Goal: Task Accomplishment & Management: Use online tool/utility

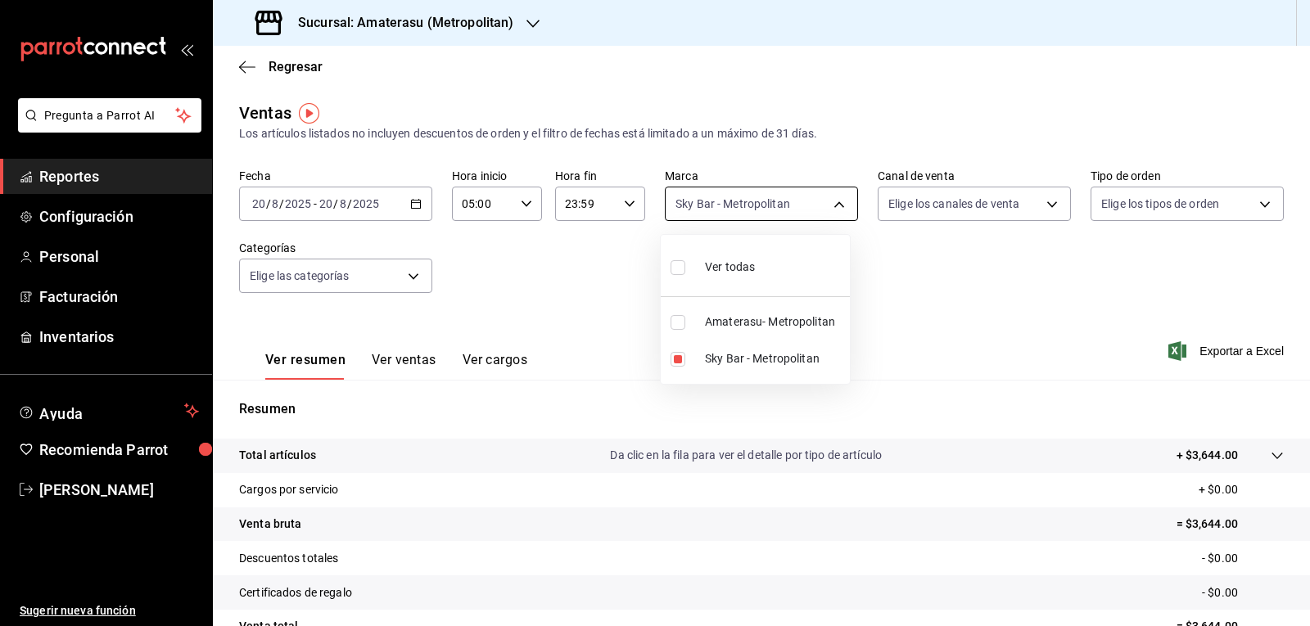
click at [706, 207] on body "Pregunta a Parrot AI Reportes Configuración Personal Facturación Inventarios Ay…" at bounding box center [655, 313] width 1310 height 626
click at [671, 359] on input "checkbox" at bounding box center [678, 359] width 15 height 15
checkbox input "false"
click at [680, 325] on input "checkbox" at bounding box center [678, 322] width 15 height 15
checkbox input "true"
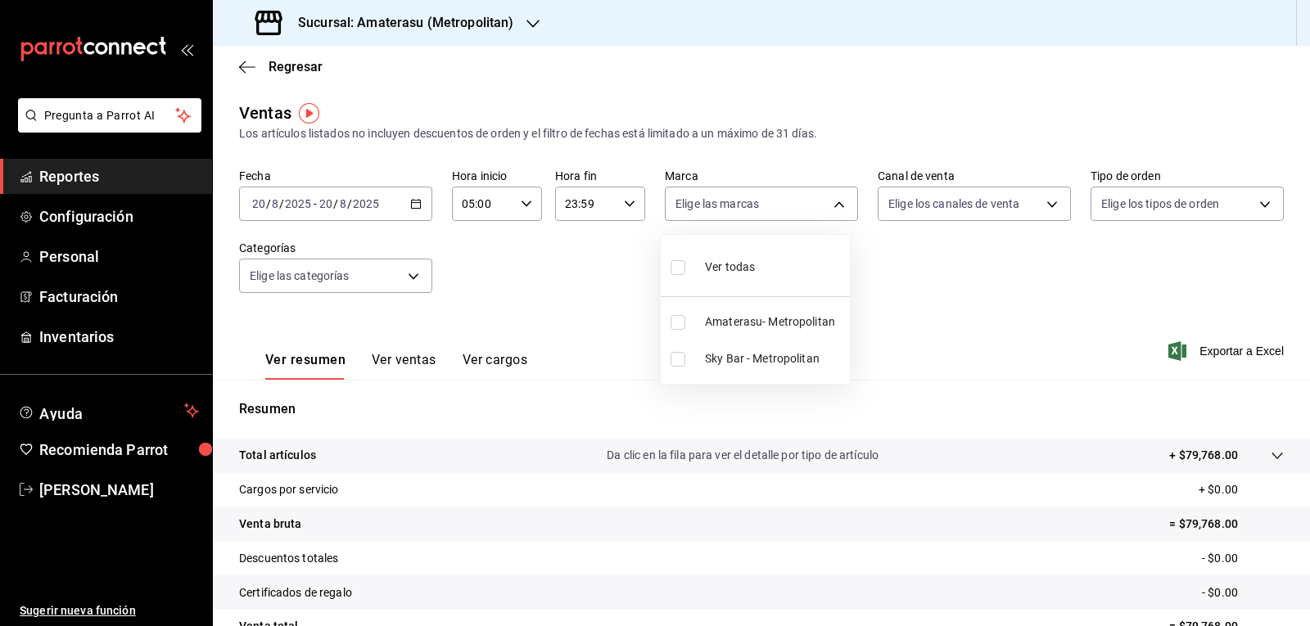
type input "e4cd7fcb-d45b-43ae-a99f-ad4ccfcd9032"
click at [889, 288] on div at bounding box center [655, 313] width 1310 height 626
click at [889, 288] on div "Fecha [DATE] [DATE] - [DATE] [DATE] Hora inicio 05:00 Hora inicio Hora fin 23:5…" at bounding box center [761, 241] width 1045 height 144
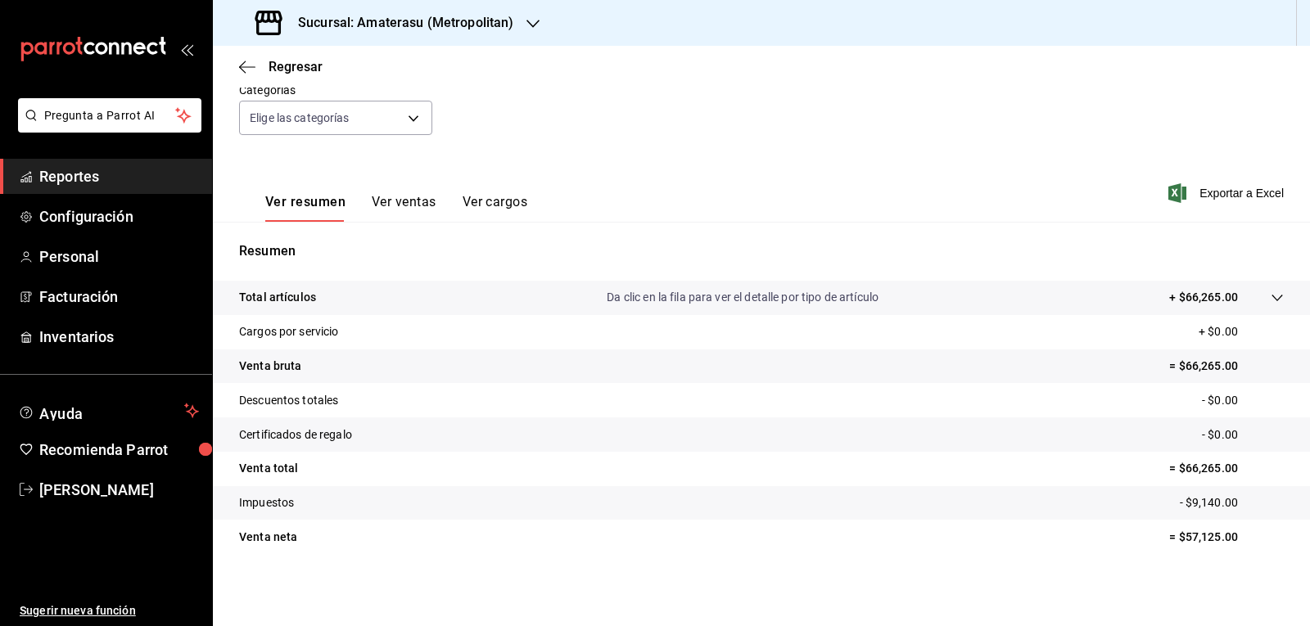
scroll to position [76, 0]
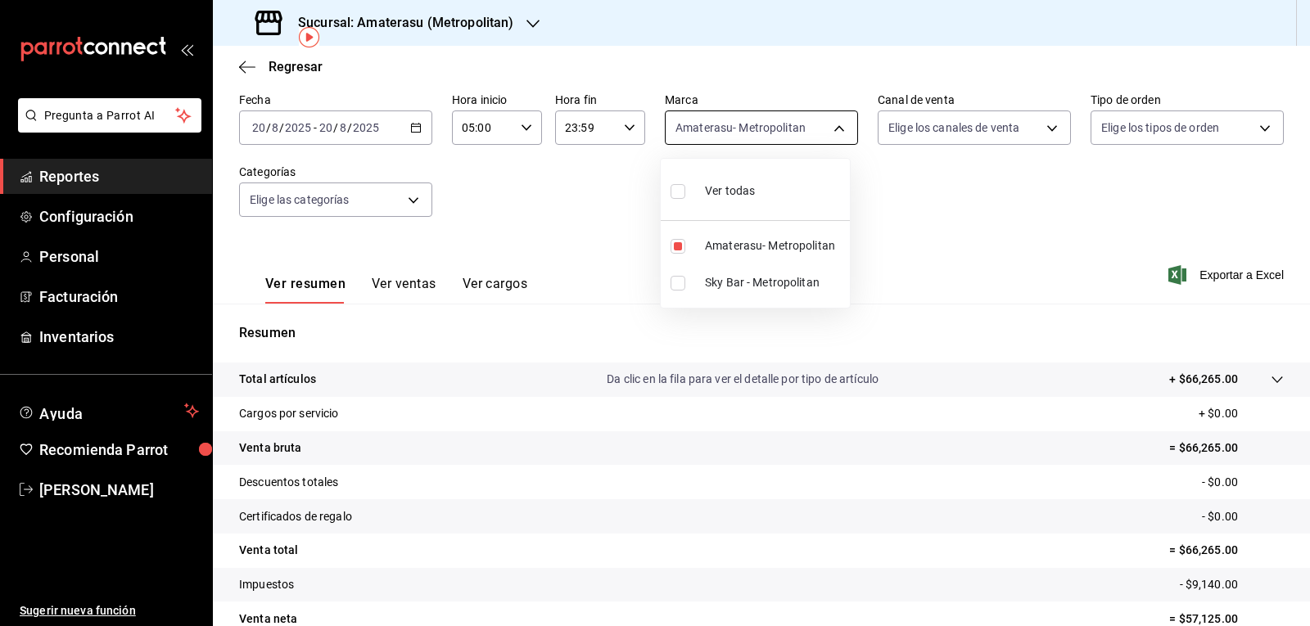
click at [700, 113] on body "Pregunta a Parrot AI Reportes Configuración Personal Facturación Inventarios Ay…" at bounding box center [655, 313] width 1310 height 626
click at [682, 254] on li "Amaterasu- Metropolitan" at bounding box center [755, 246] width 189 height 37
checkbox input "false"
click at [679, 286] on input "checkbox" at bounding box center [678, 283] width 15 height 15
checkbox input "true"
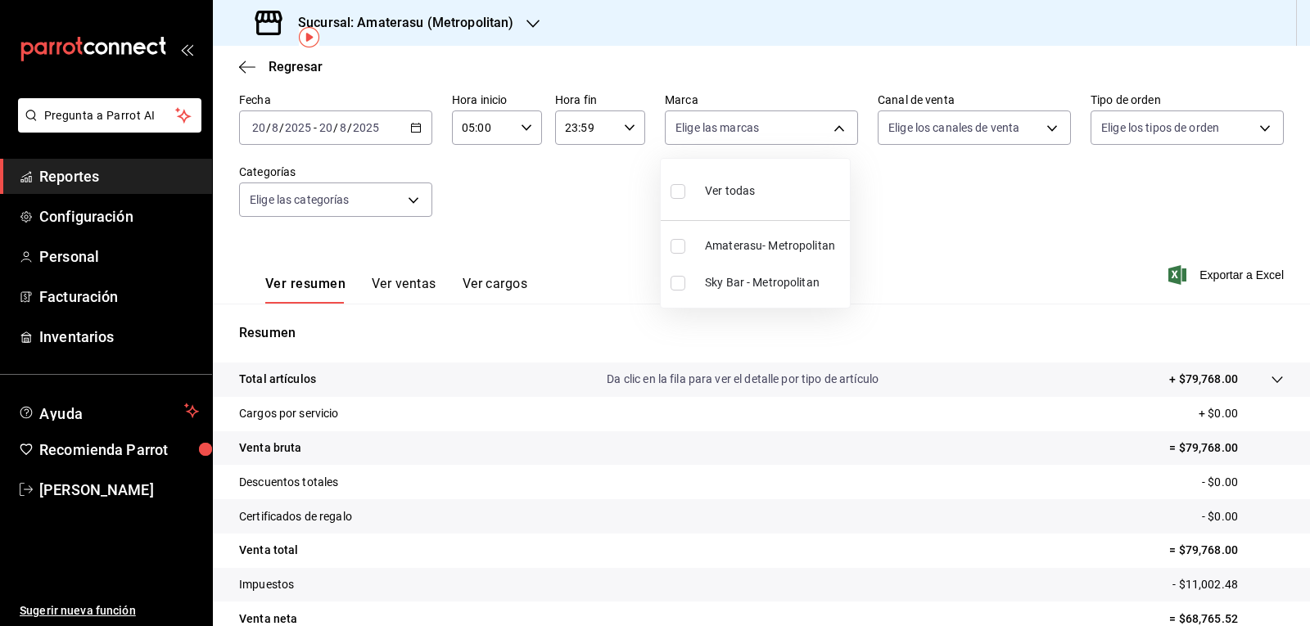
type input "f3afaab8-8c3d-4e49-a299-af9bdf6027b2"
click at [893, 228] on div at bounding box center [655, 313] width 1310 height 626
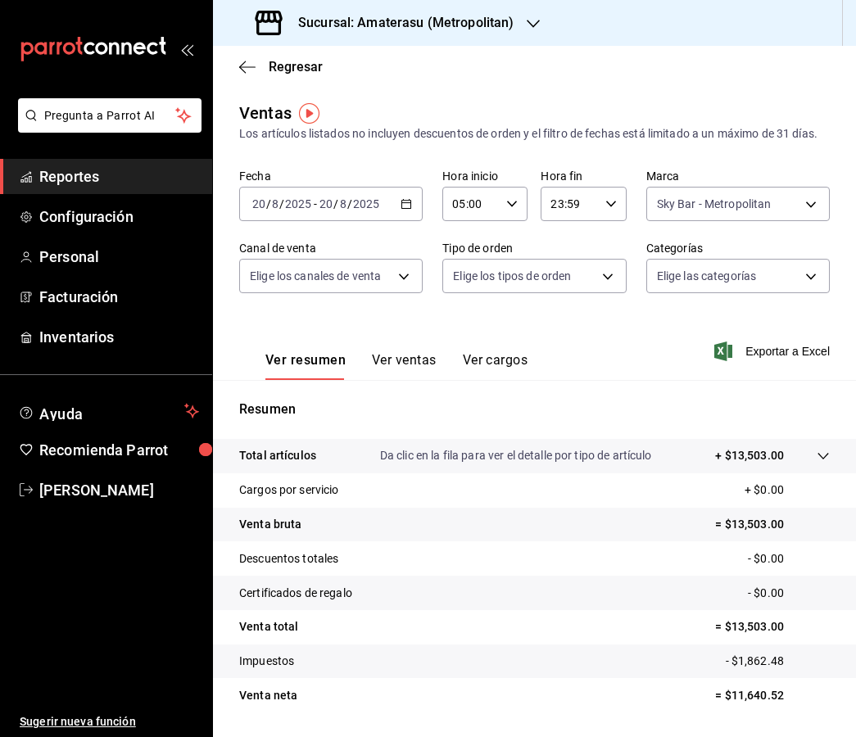
click at [639, 360] on div "Ver resumen Ver ventas Ver cargos Exportar a Excel" at bounding box center [534, 346] width 643 height 67
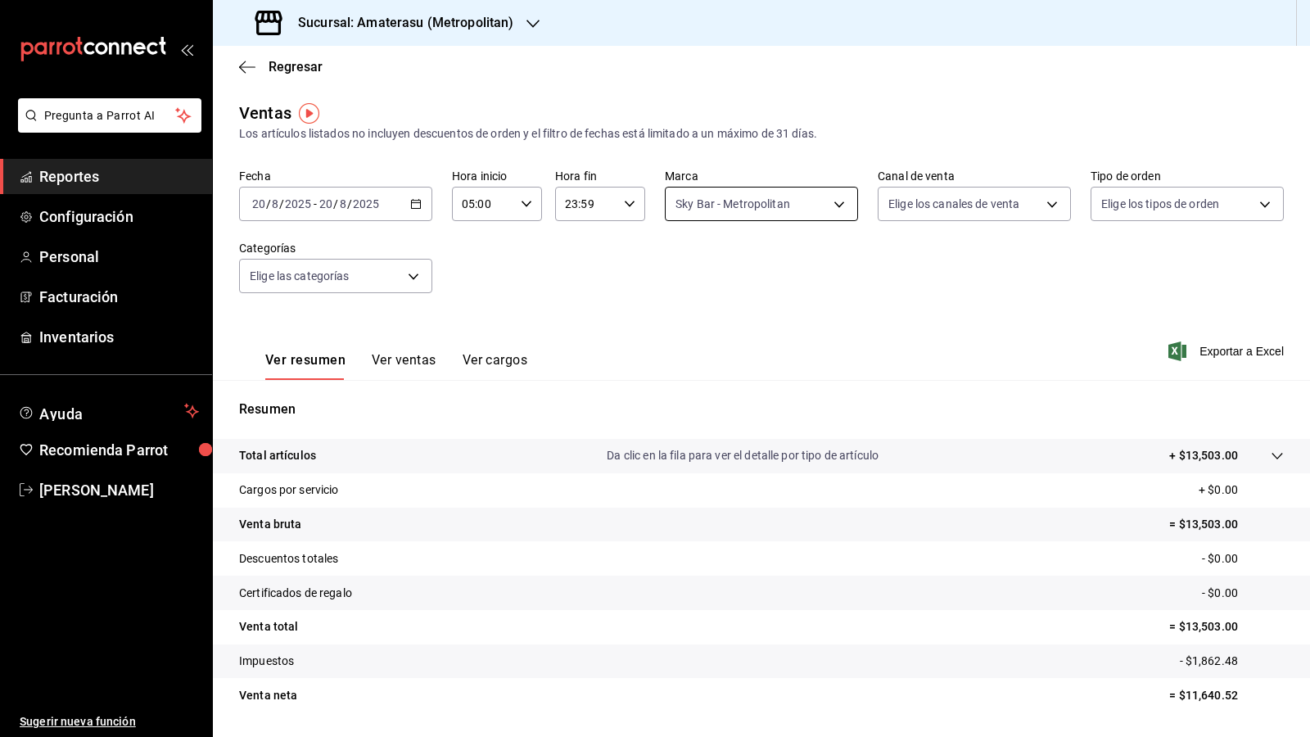
click at [771, 211] on body "Pregunta a Parrot AI Reportes Configuración Personal Facturación Inventarios Ay…" at bounding box center [655, 368] width 1310 height 737
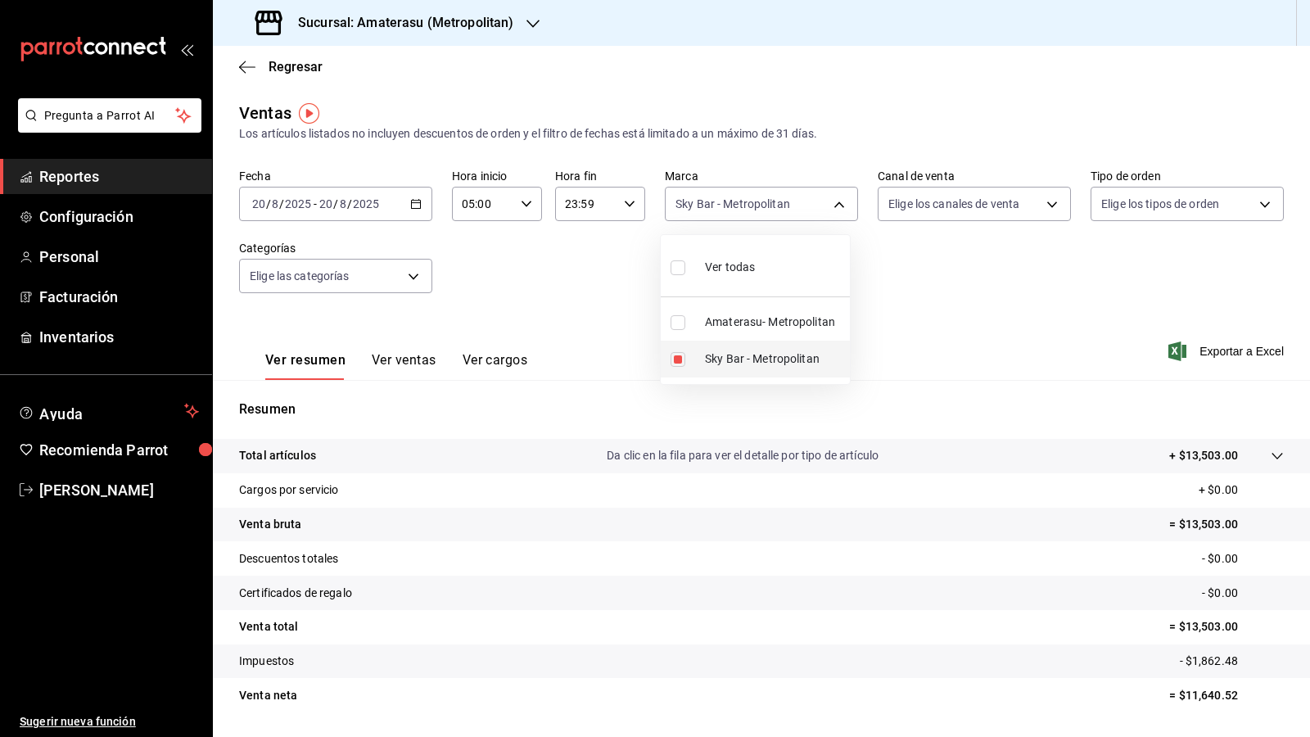
click at [675, 355] on input "checkbox" at bounding box center [678, 359] width 15 height 15
checkbox input "false"
click at [677, 319] on input "checkbox" at bounding box center [678, 322] width 15 height 15
checkbox input "true"
type input "e4cd7fcb-d45b-43ae-a99f-ad4ccfcd9032"
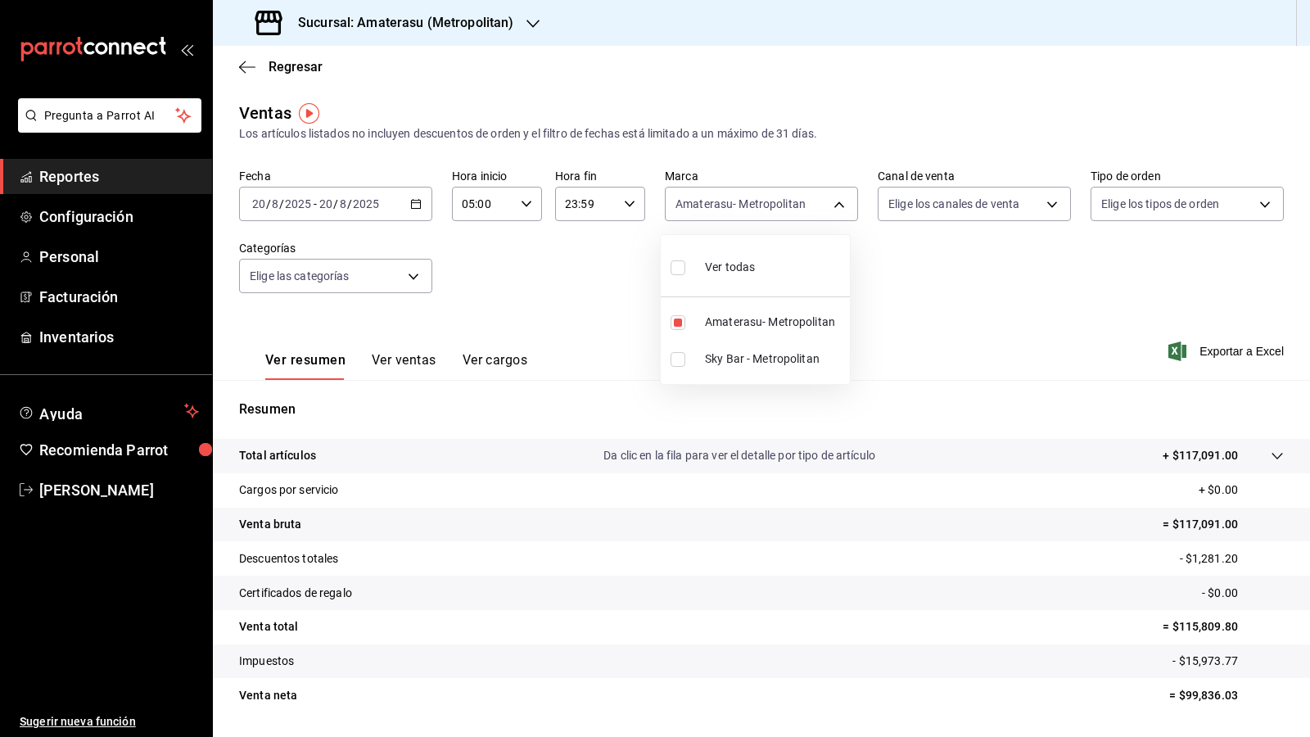
click at [901, 289] on div at bounding box center [655, 368] width 1310 height 737
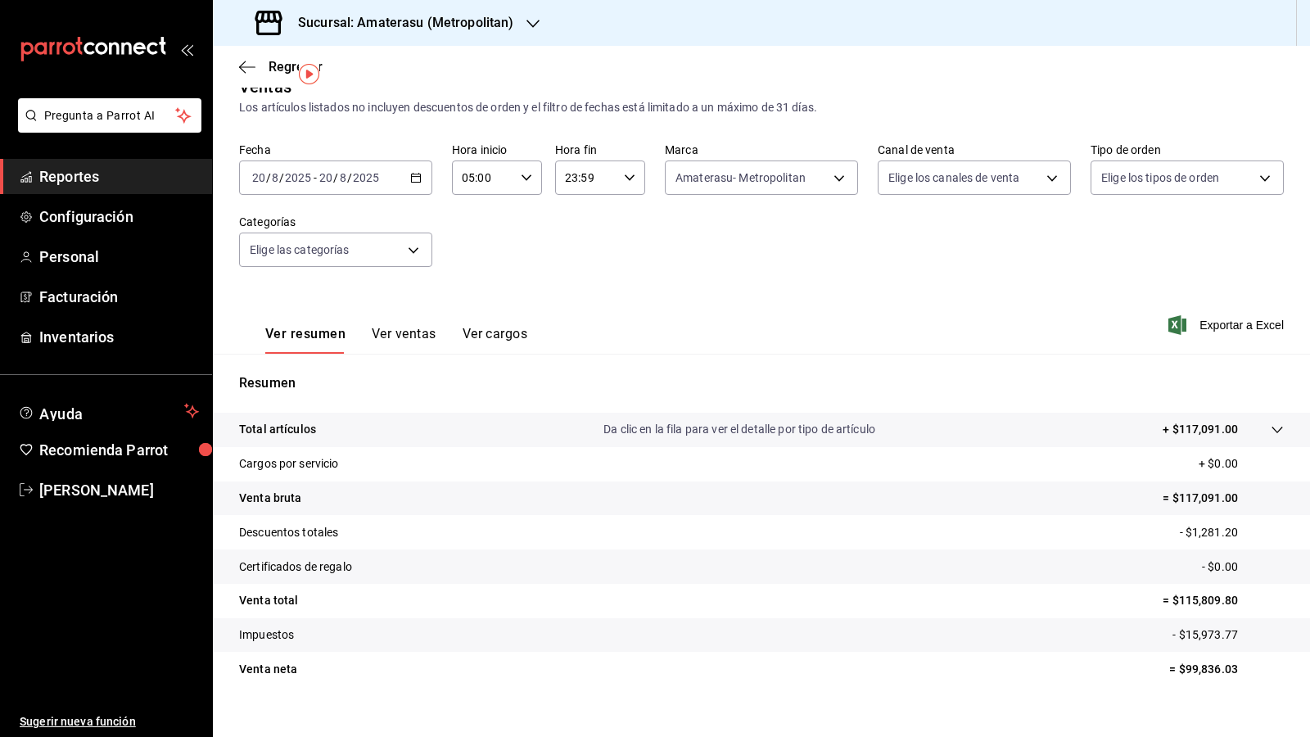
scroll to position [47, 0]
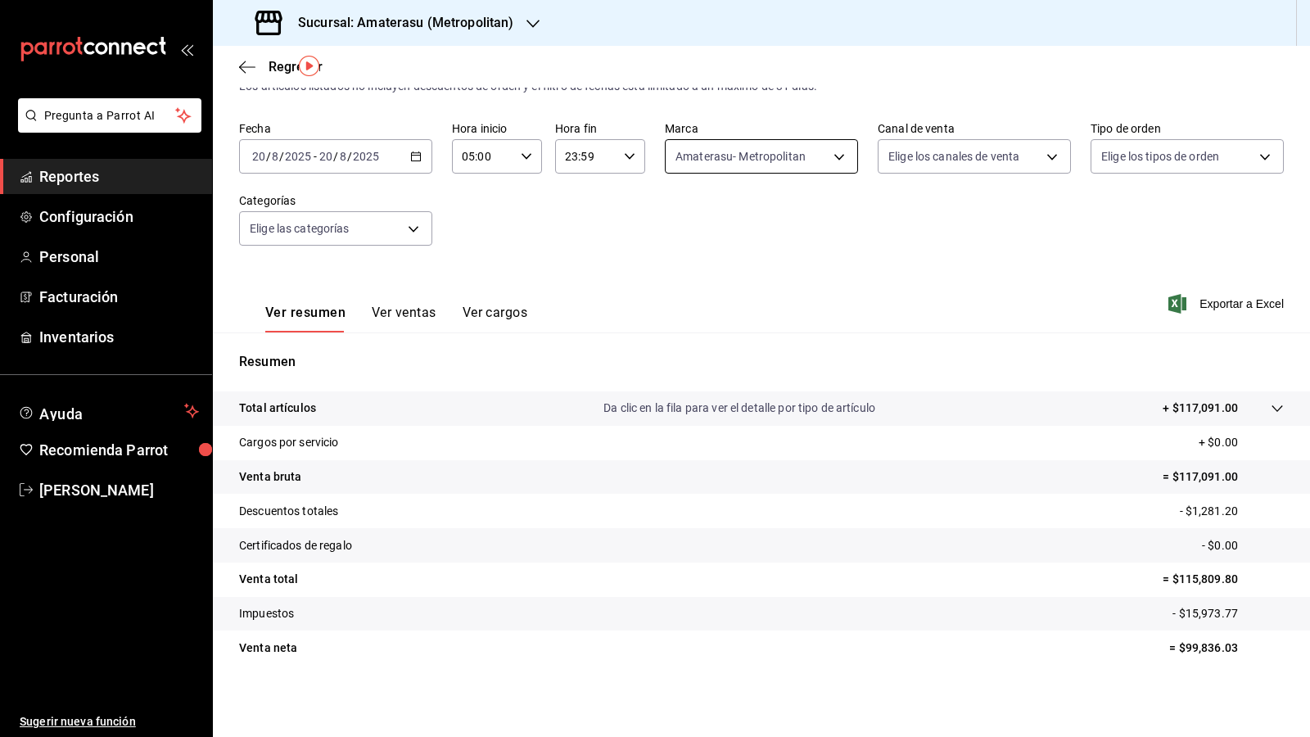
click at [685, 167] on body "Pregunta a Parrot AI Reportes Configuración Personal Facturación Inventarios Ay…" at bounding box center [655, 368] width 1310 height 737
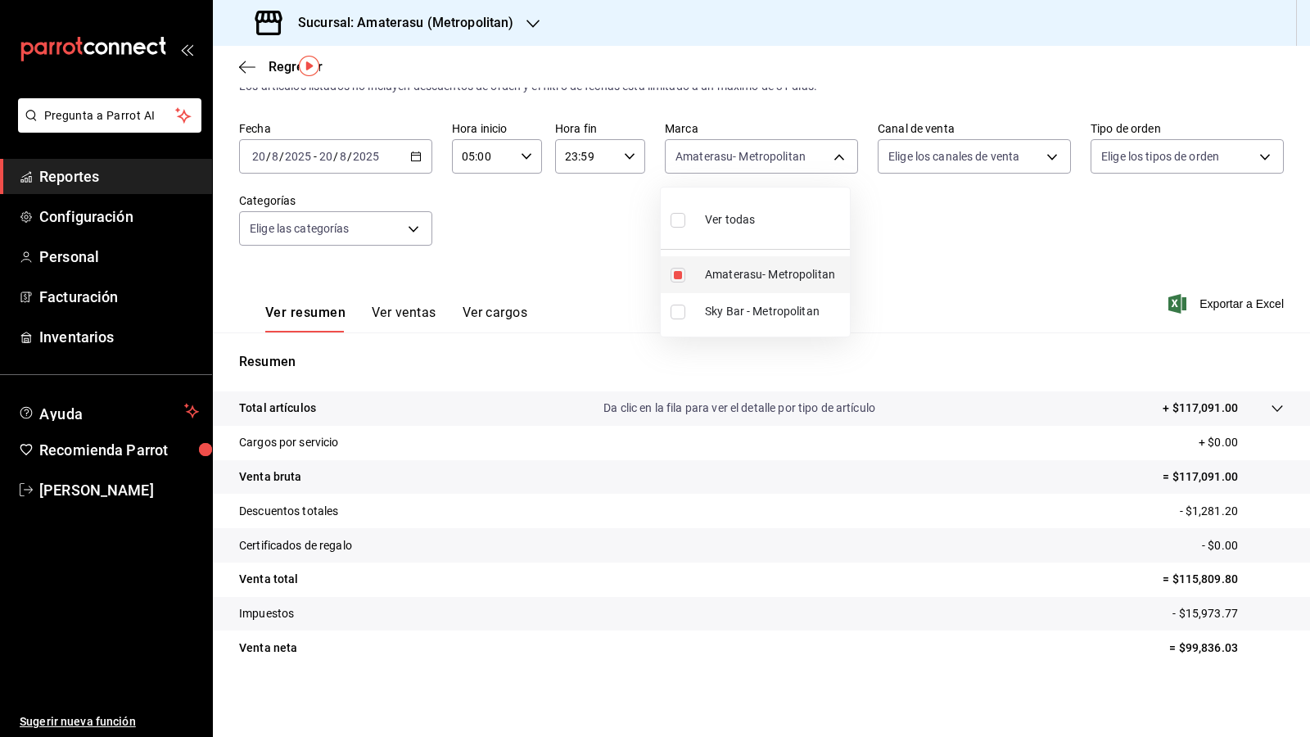
click at [682, 273] on input "checkbox" at bounding box center [678, 275] width 15 height 15
checkbox input "false"
drag, startPoint x: 675, startPoint y: 312, endPoint x: 688, endPoint y: 315, distance: 12.7
click at [681, 314] on input "checkbox" at bounding box center [678, 312] width 15 height 15
checkbox input "true"
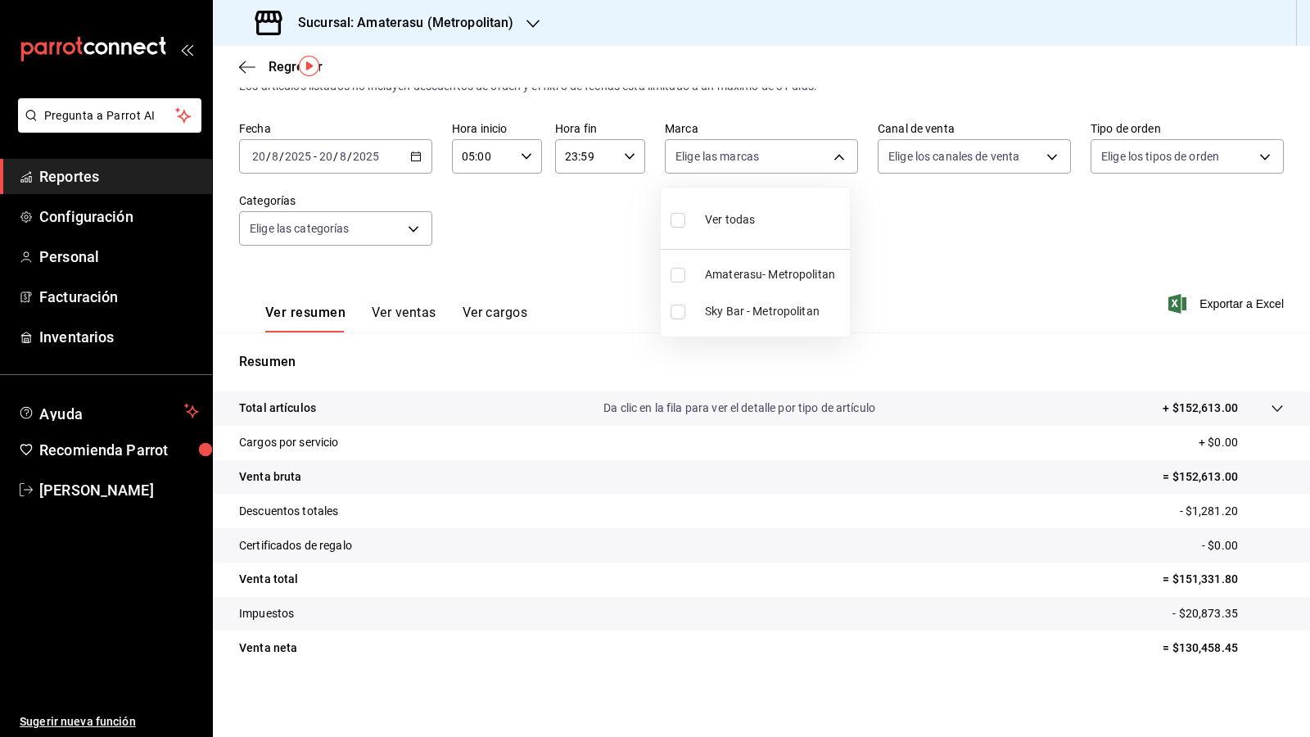
type input "f3afaab8-8c3d-4e49-a299-af9bdf6027b2"
click at [960, 292] on div at bounding box center [655, 368] width 1310 height 737
click at [951, 291] on div "Ver resumen Ver ventas Ver cargos Exportar a Excel" at bounding box center [761, 298] width 1097 height 67
